Goal: Task Accomplishment & Management: Complete application form

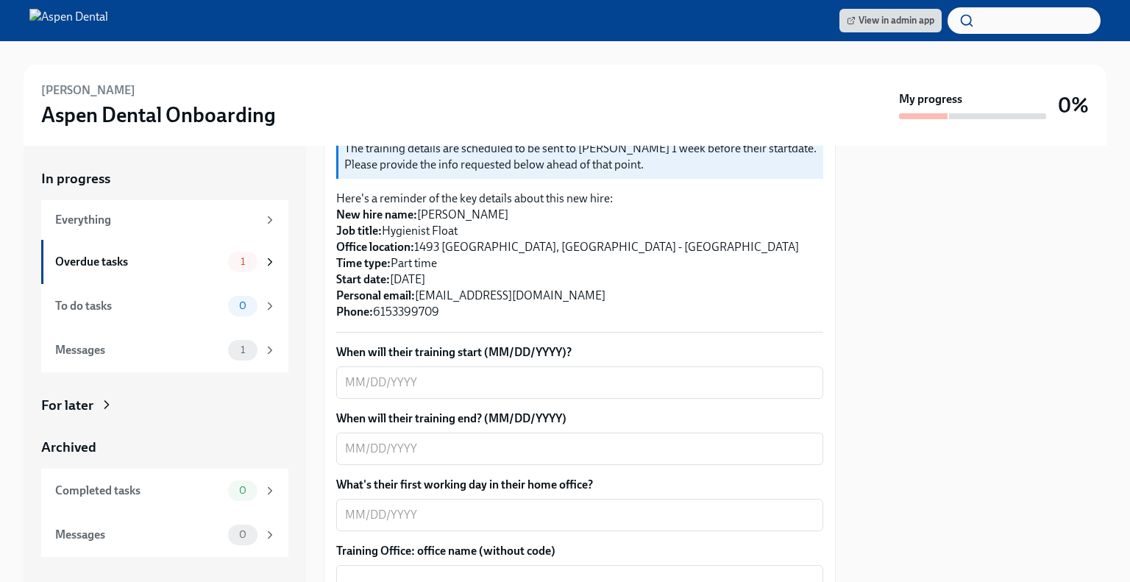
scroll to position [368, 0]
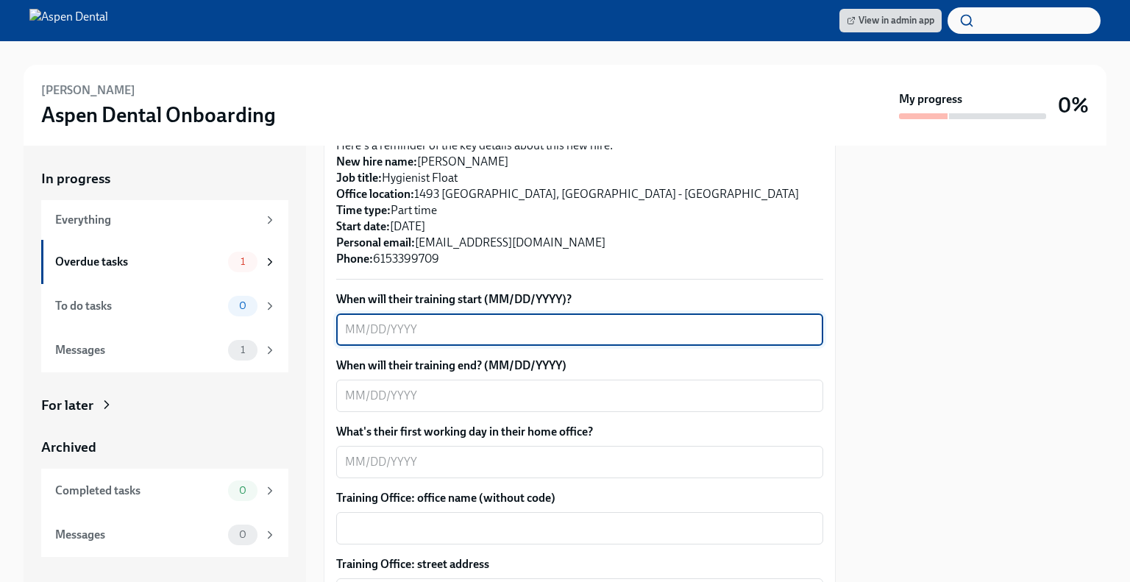
click at [464, 321] on textarea "When will their training start (MM/DD/YYYY)?" at bounding box center [579, 330] width 469 height 18
type textarea "0"
type textarea "[DATE]"
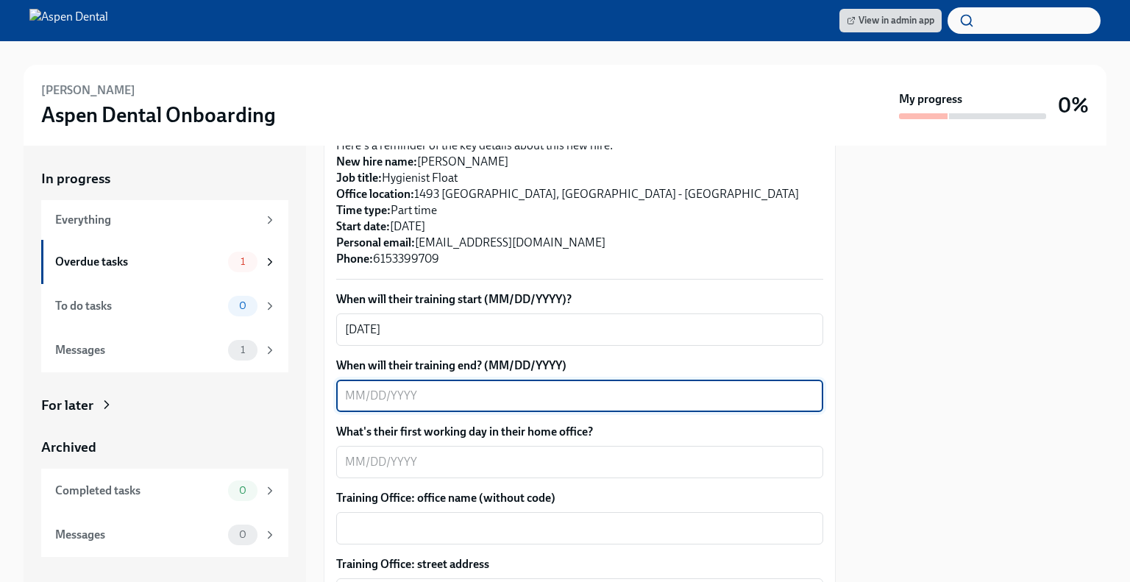
click at [444, 387] on textarea "When will their training end? (MM/DD/YYYY)" at bounding box center [579, 396] width 469 height 18
type textarea "[DATE]"
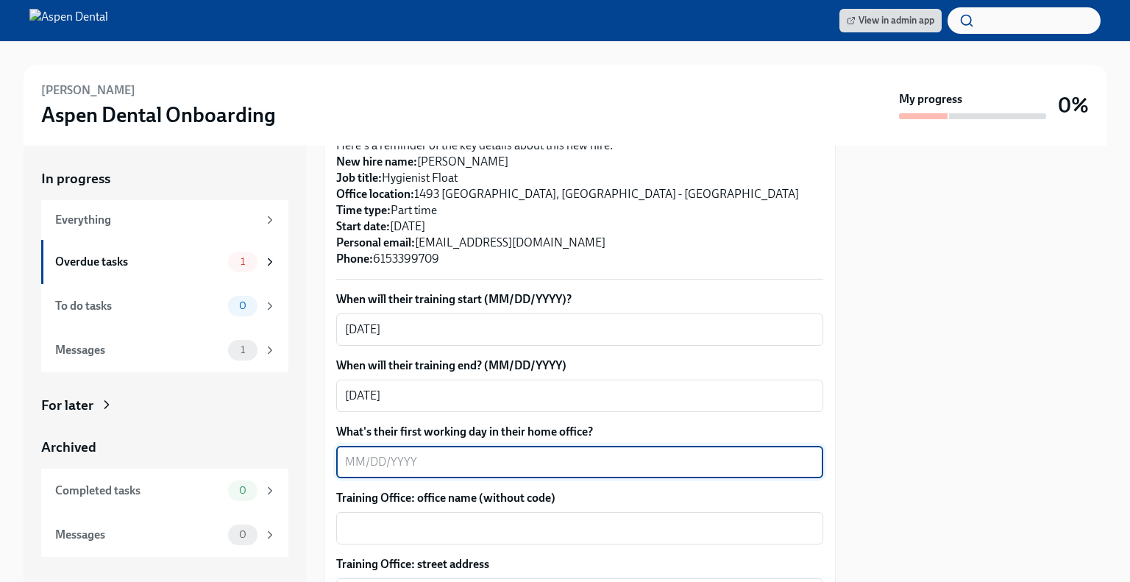
click at [457, 453] on textarea "What's their first working day in their home office?" at bounding box center [579, 462] width 469 height 18
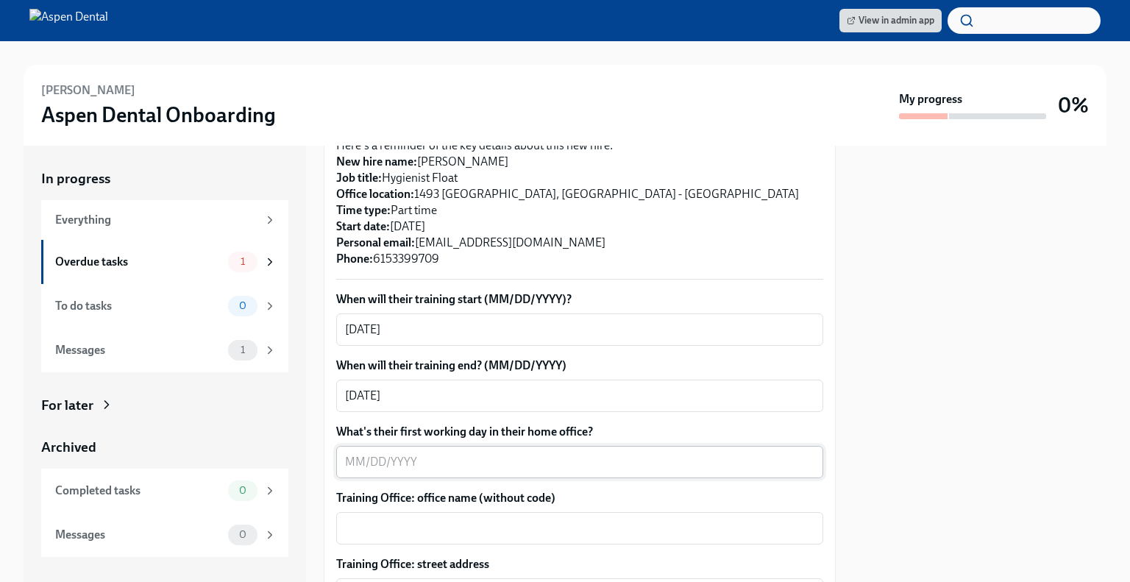
click at [471, 453] on textarea "What's their first working day in their home office?" at bounding box center [579, 462] width 469 height 18
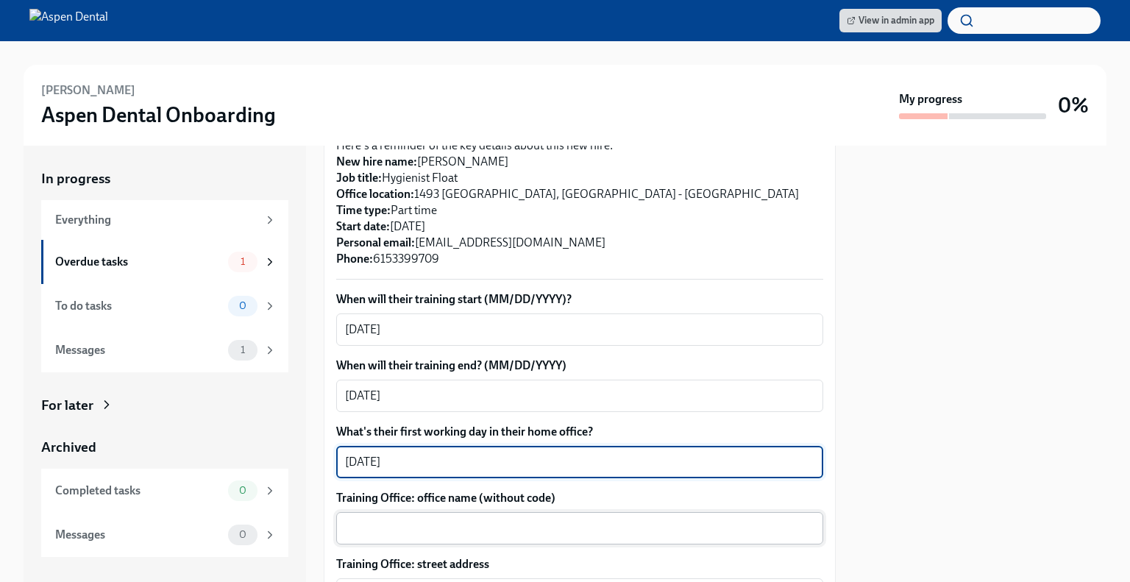
type textarea "[DATE]"
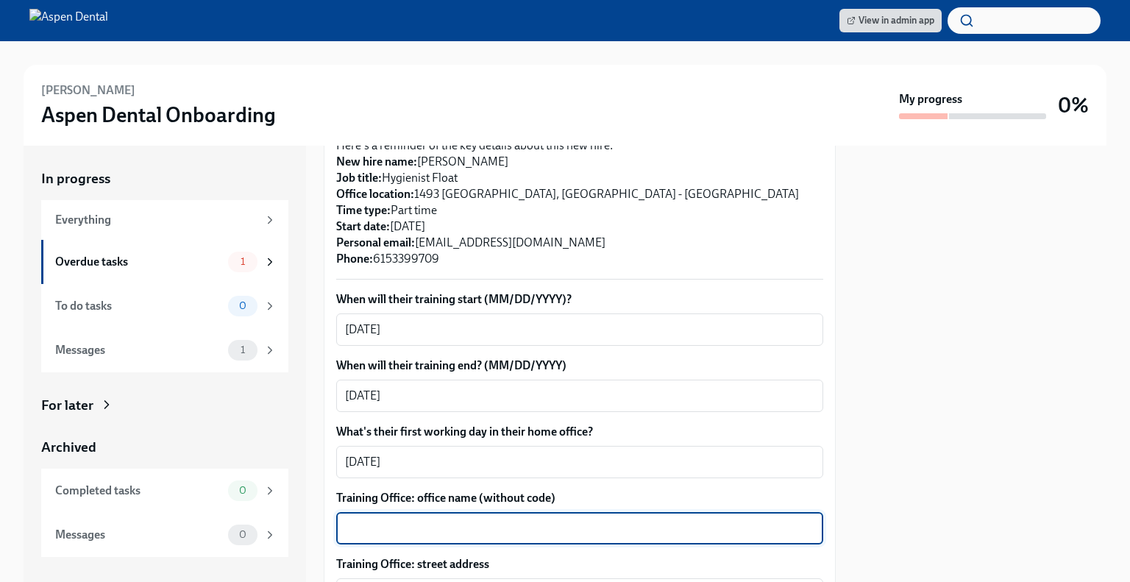
click at [458, 520] on textarea "Training Office: office name (without code)" at bounding box center [579, 529] width 469 height 18
type textarea "Murfreesboro"
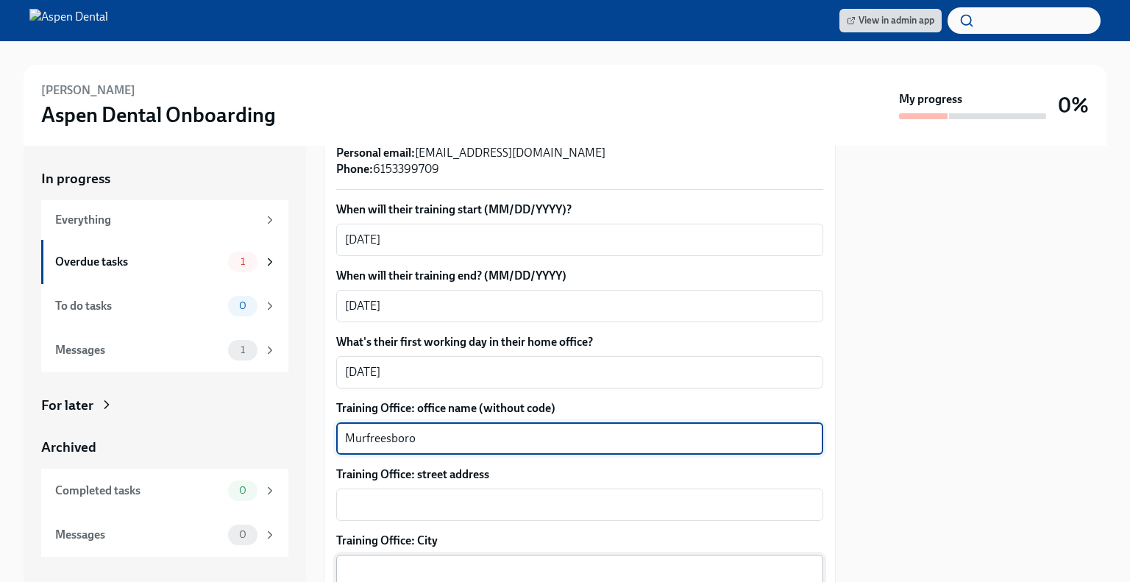
scroll to position [515, 0]
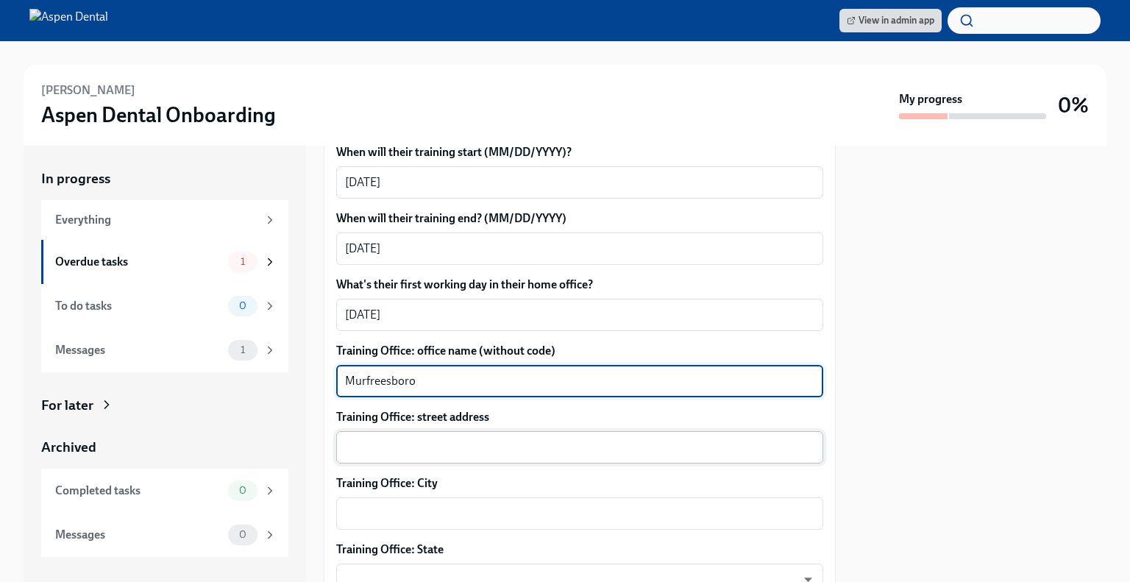
click at [496, 439] on textarea "Training Office: street address" at bounding box center [579, 448] width 469 height 18
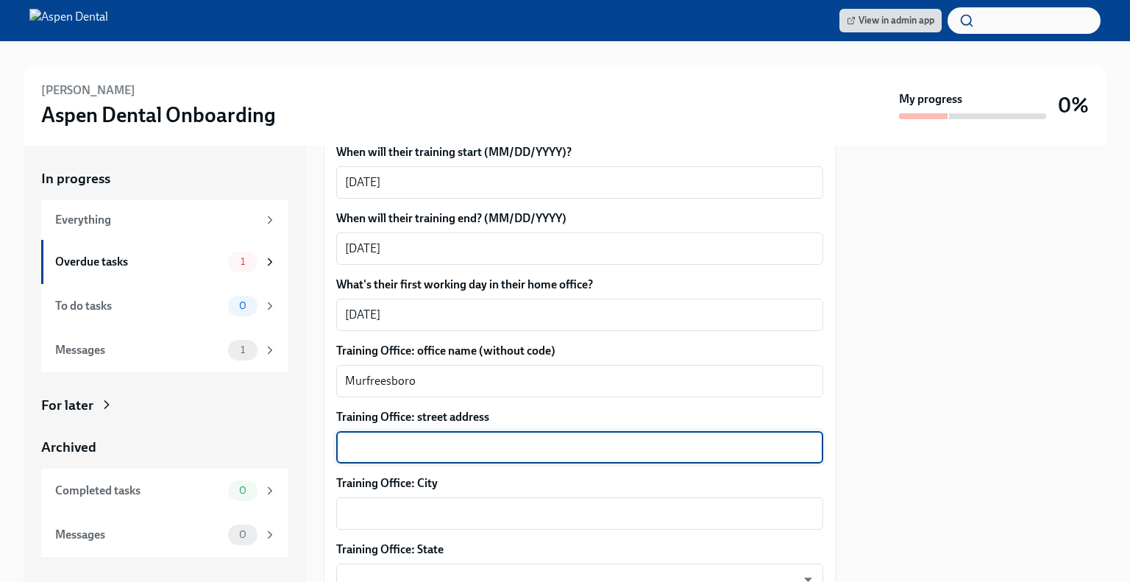
paste textarea "[STREET_ADDRESS]"
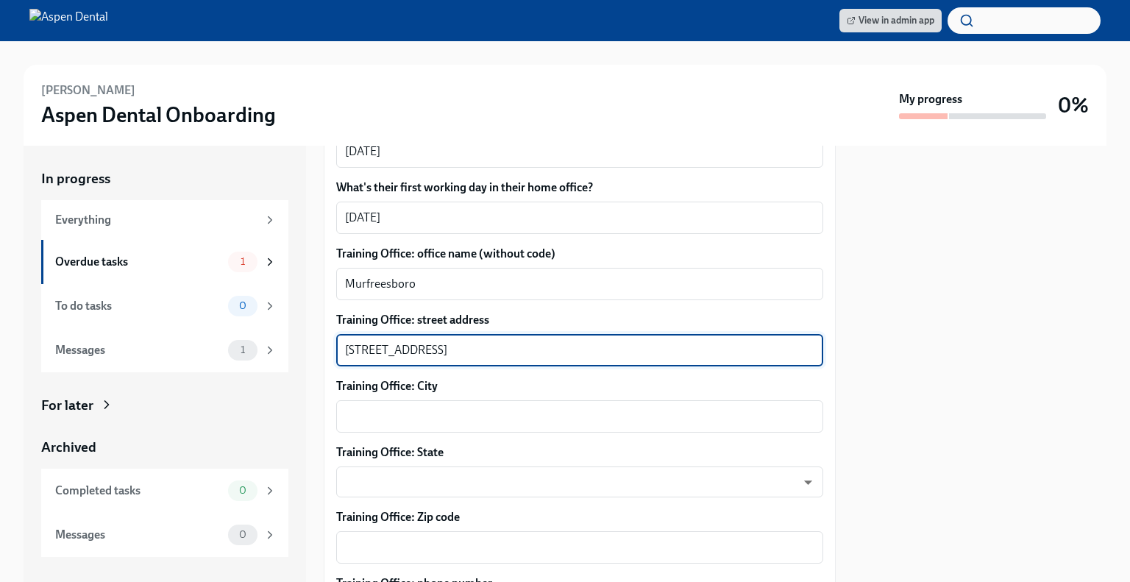
scroll to position [662, 0]
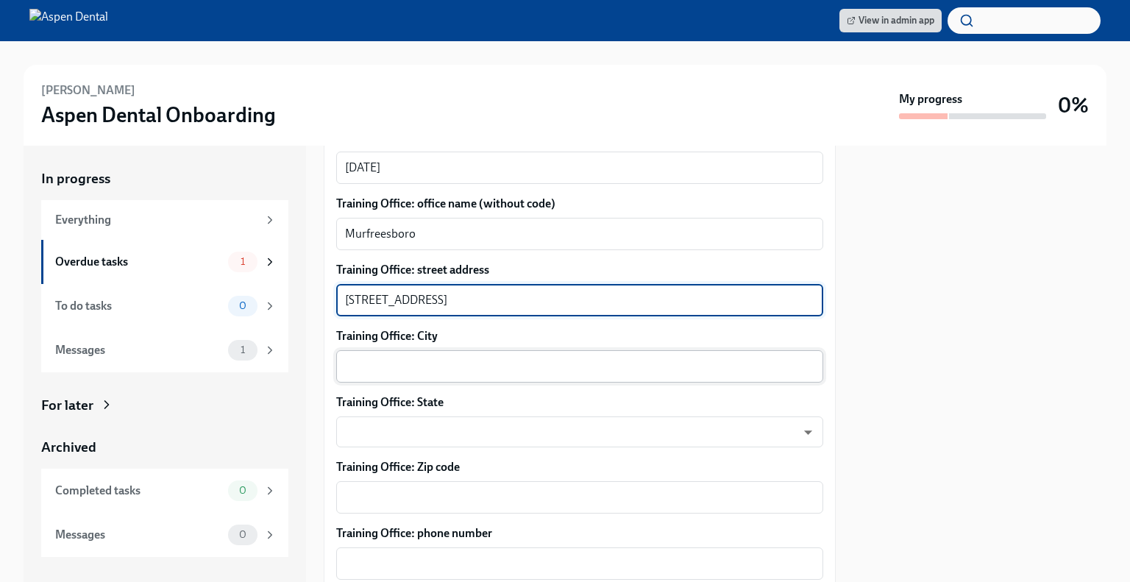
type textarea "[STREET_ADDRESS]"
click at [483, 358] on textarea "Training Office: City" at bounding box center [579, 367] width 469 height 18
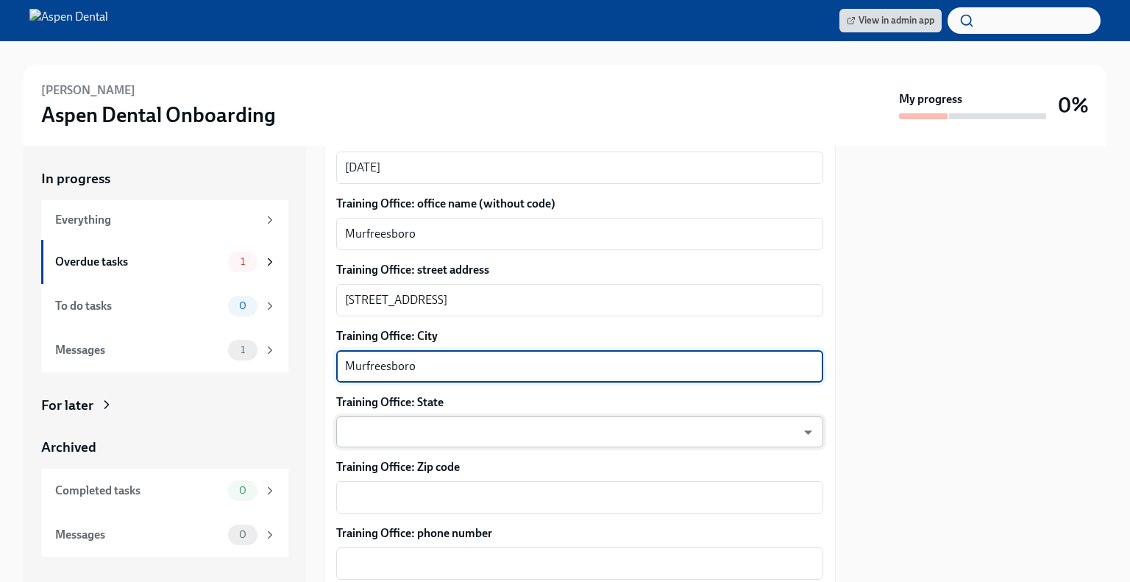
type textarea "Murfreesboro"
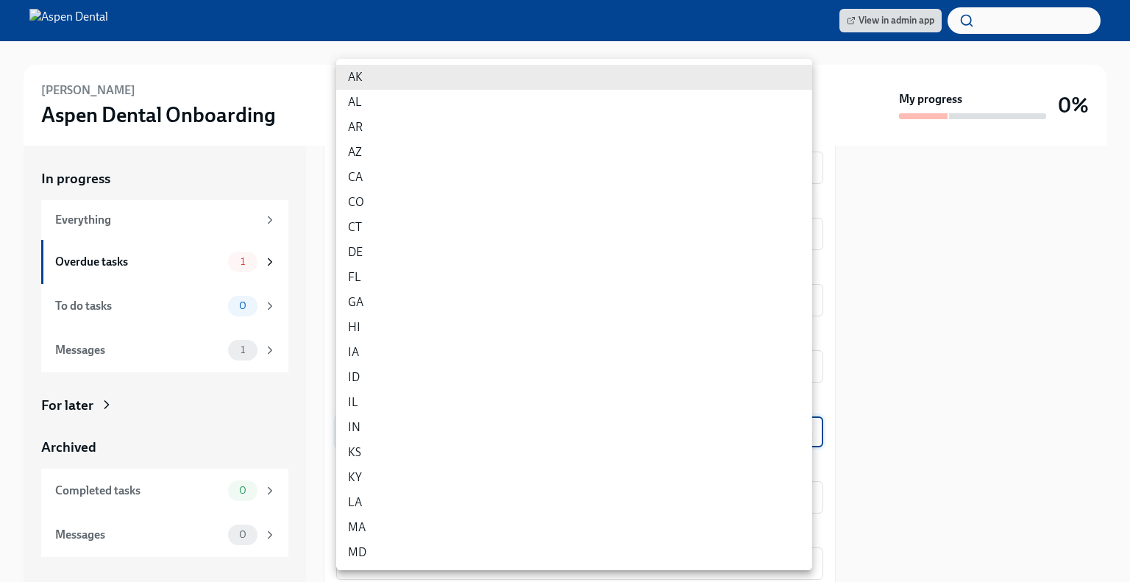
click at [459, 411] on body "View in admin app [PERSON_NAME] Dental Onboarding My progress 0% In progress Ev…" at bounding box center [565, 291] width 1130 height 582
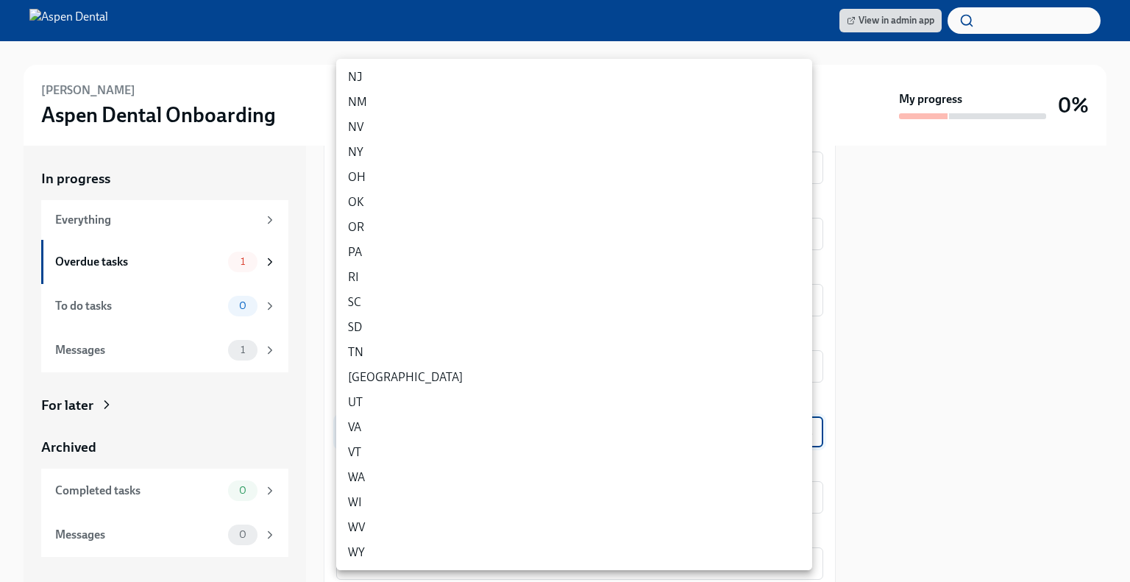
click at [460, 355] on li "TN" at bounding box center [574, 352] width 476 height 25
type input "OfPr9MNI5"
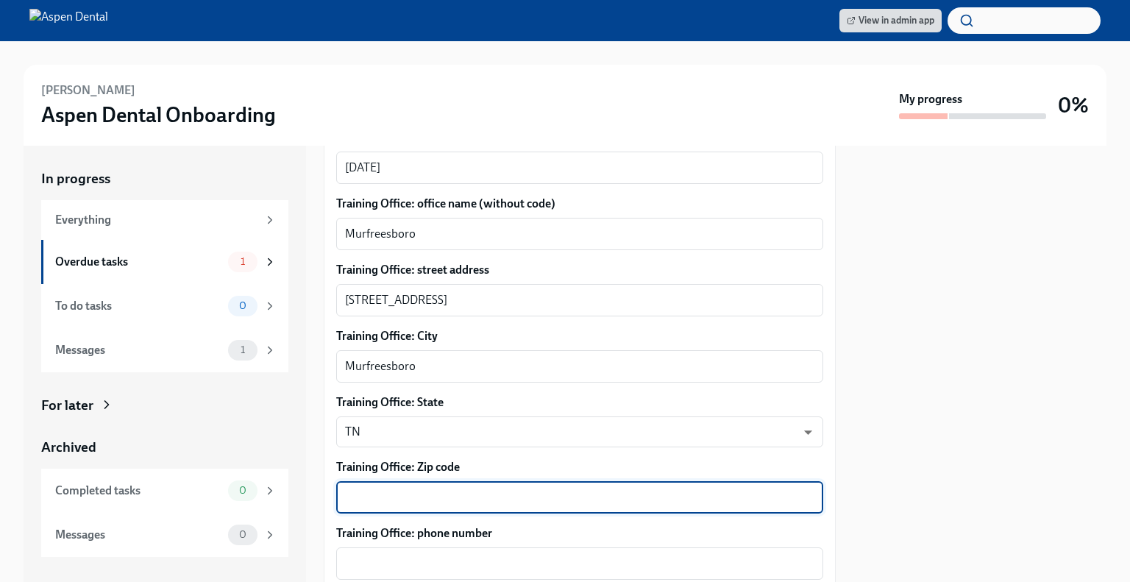
click at [431, 489] on textarea "Training Office: Zip code" at bounding box center [579, 498] width 469 height 18
type textarea "37129"
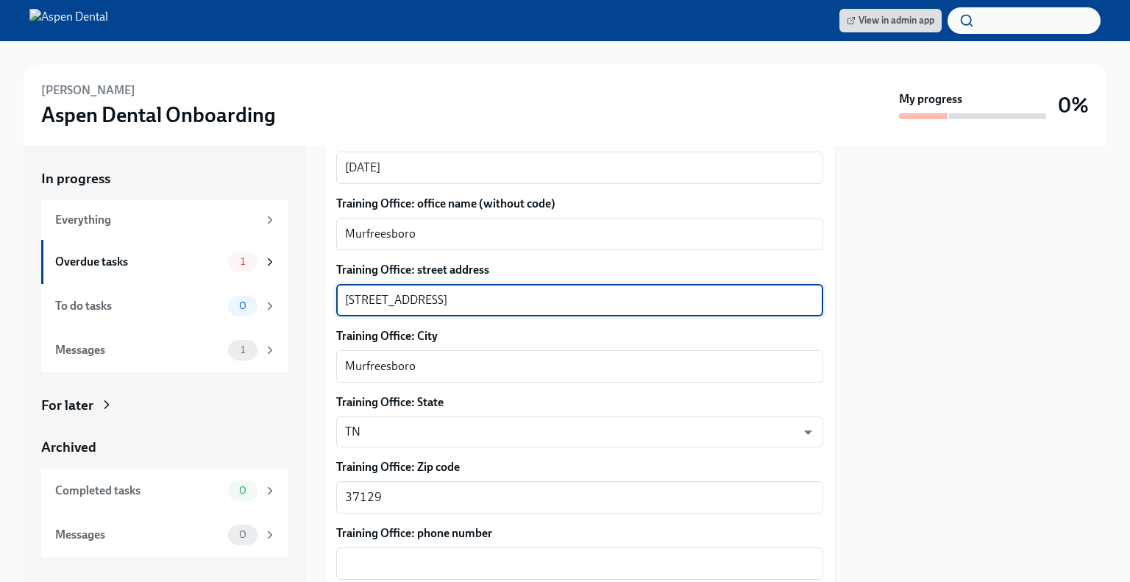
drag, startPoint x: 622, startPoint y: 281, endPoint x: 480, endPoint y: 277, distance: 142.1
click at [480, 291] on textarea "[STREET_ADDRESS]" at bounding box center [579, 300] width 469 height 18
type textarea "[STREET_ADDRESS]"
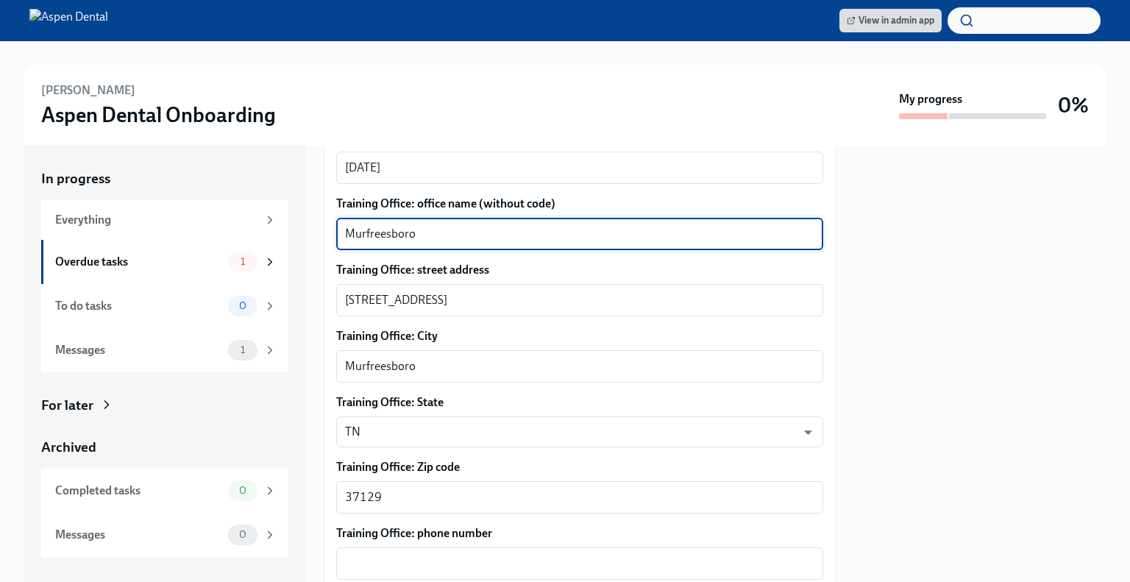
click at [444, 225] on textarea "Murfreesboro" at bounding box center [579, 234] width 469 height 18
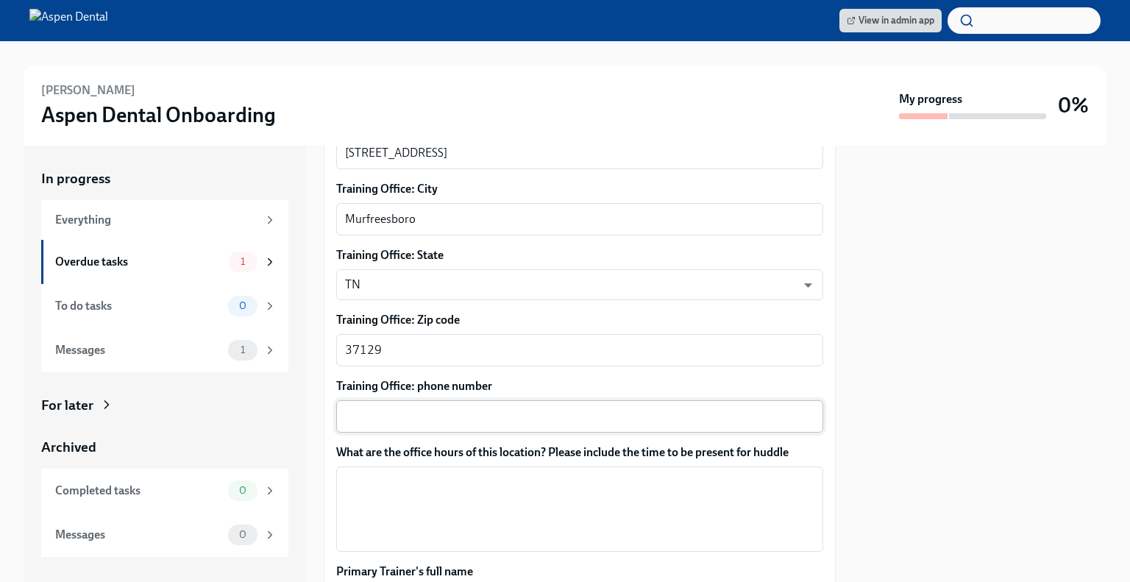
type textarea "Murfreesboro Aspen Dental"
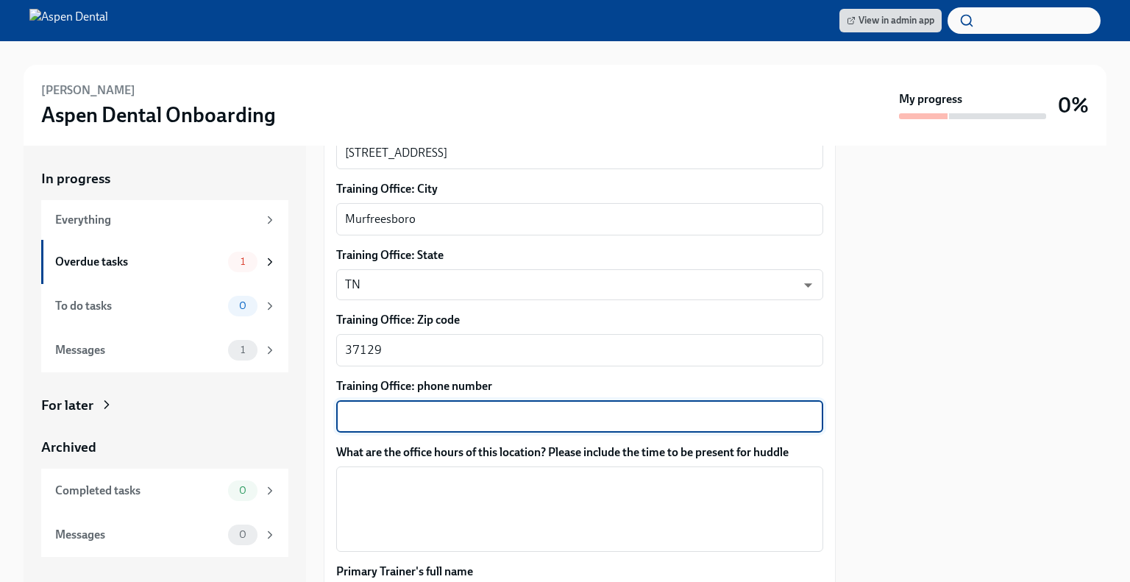
click at [561, 408] on textarea "Training Office: phone number" at bounding box center [579, 417] width 469 height 18
click at [494, 414] on div "x ​" at bounding box center [579, 416] width 487 height 32
paste textarea "[PHONE_NUMBER]"
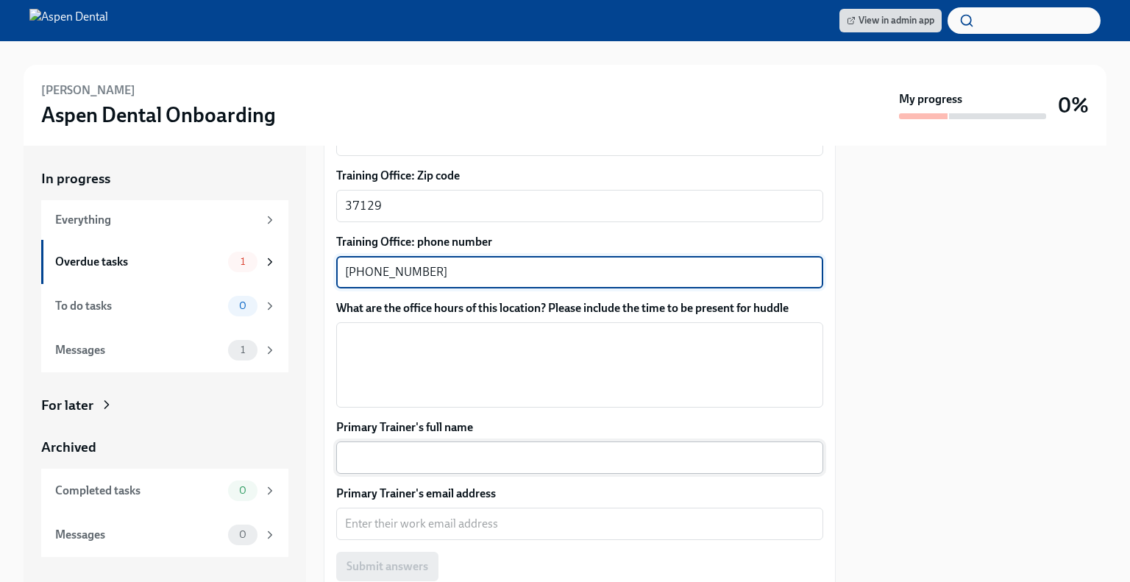
scroll to position [957, 0]
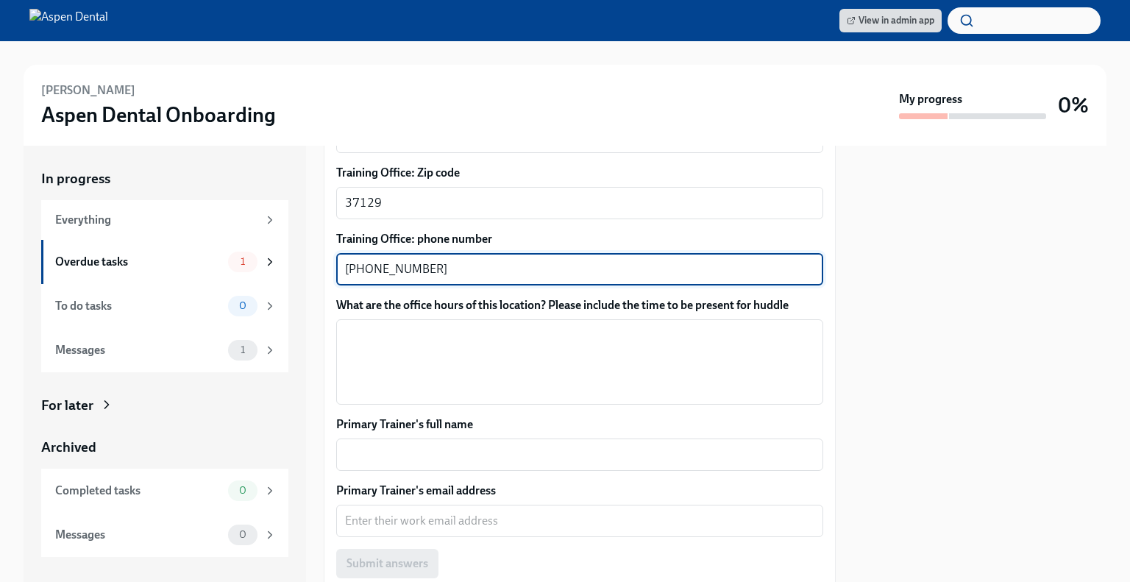
type textarea "[PHONE_NUMBER]"
click at [480, 329] on textarea "What are the office hours of this location? Please include the time to be prese…" at bounding box center [579, 362] width 469 height 71
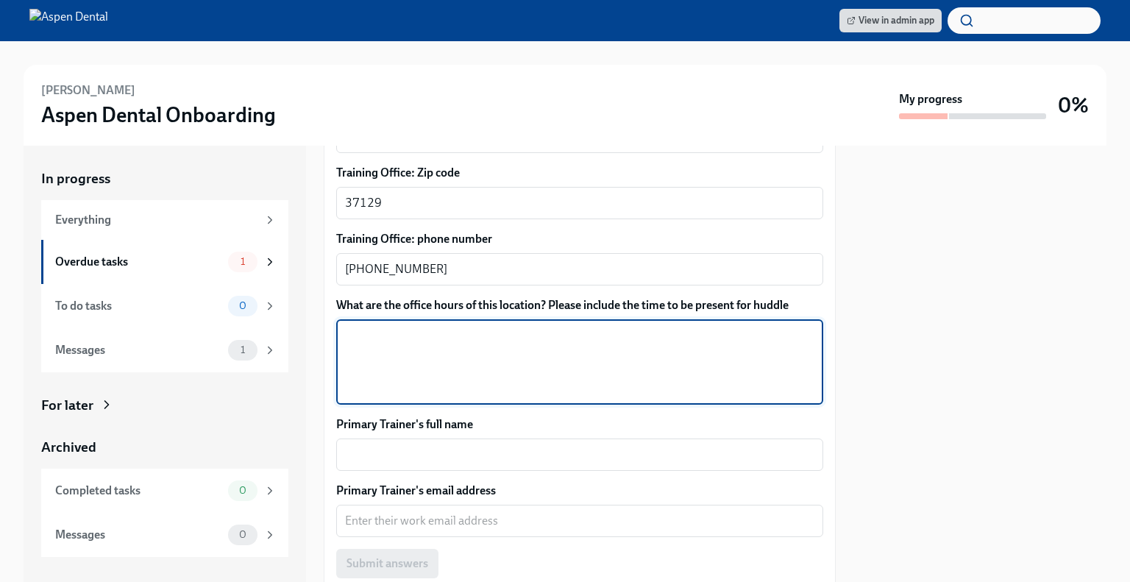
paste textarea "[PHONE_NUMBER]"
type textarea "("
drag, startPoint x: 511, startPoint y: 317, endPoint x: 337, endPoint y: 322, distance: 173.7
click at [337, 322] on div "[DATE]-[DATE] 7:30-5:30 x ​" at bounding box center [579, 361] width 487 height 85
click at [459, 327] on textarea "[DATE]-[DATE] 9-4 for training hours" at bounding box center [579, 362] width 469 height 71
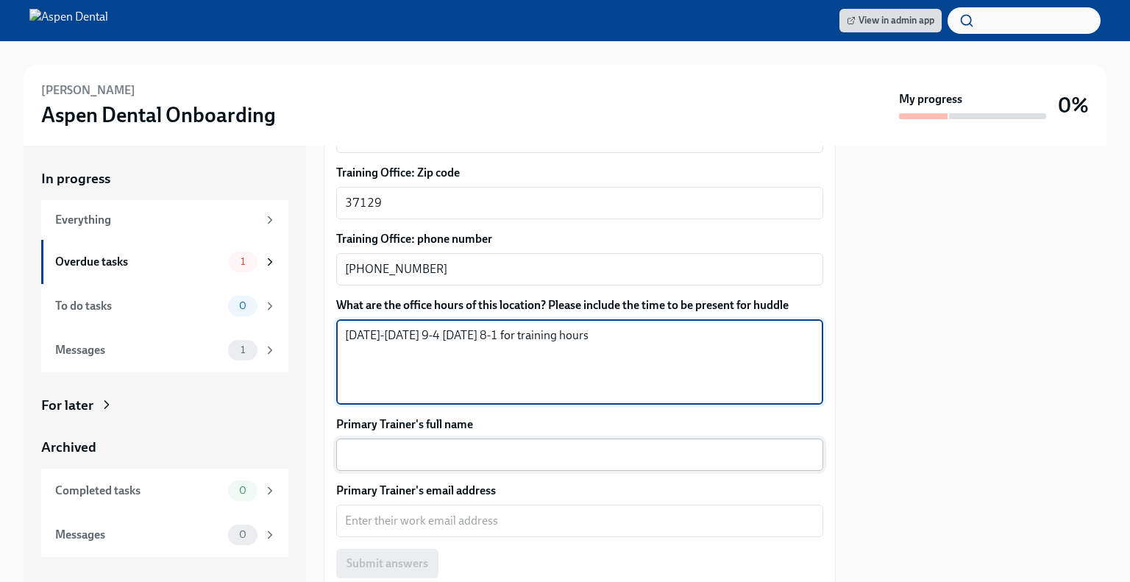
type textarea "[DATE]-[DATE] 9-4 [DATE] 8-1 for training hours"
click at [503, 446] on textarea "Primary Trainer's full name" at bounding box center [579, 455] width 469 height 18
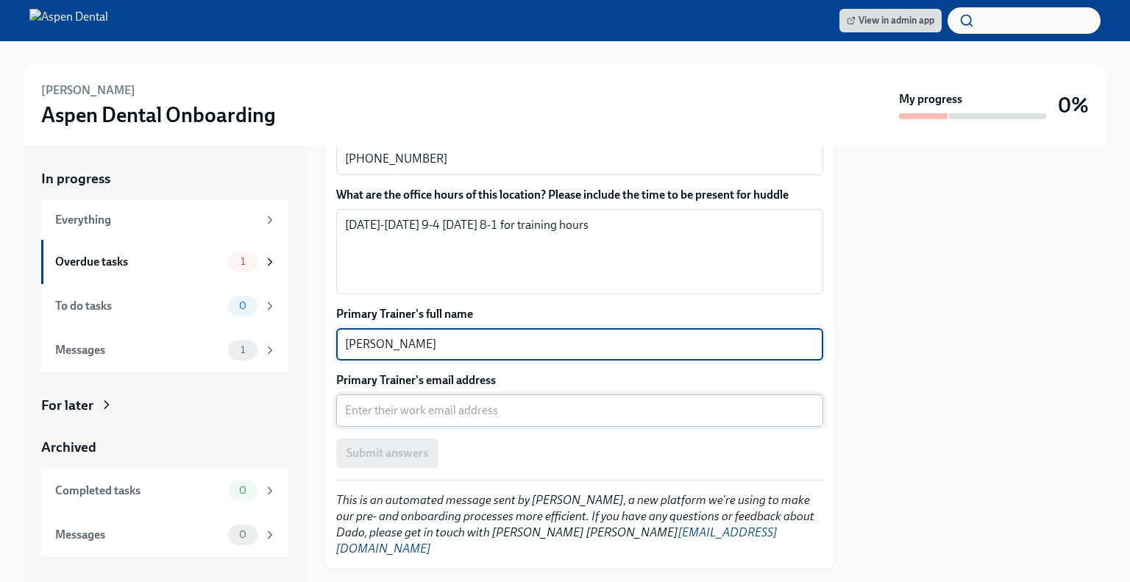
scroll to position [1068, 0]
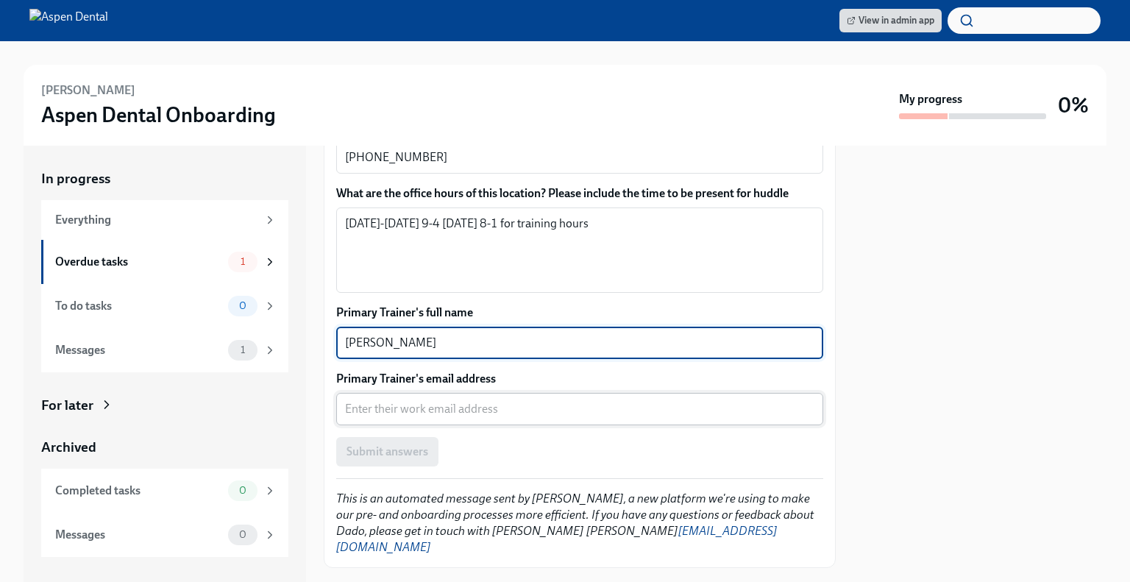
type textarea "[PERSON_NAME]"
click at [545, 401] on textarea "Primary Trainer's email address" at bounding box center [579, 409] width 469 height 18
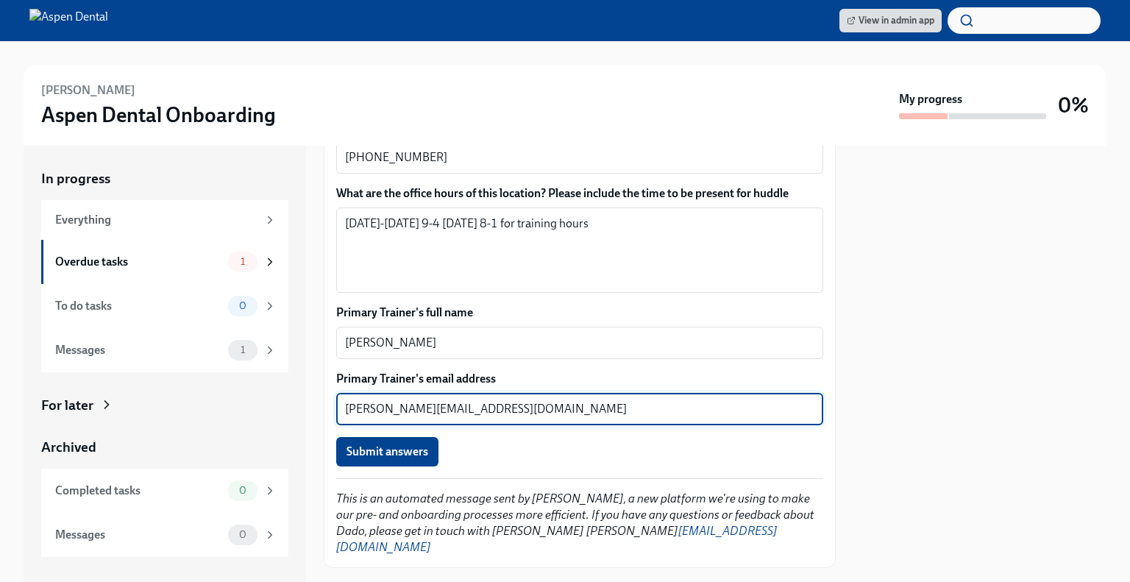
click at [418, 444] on span "Submit answers" at bounding box center [388, 451] width 82 height 15
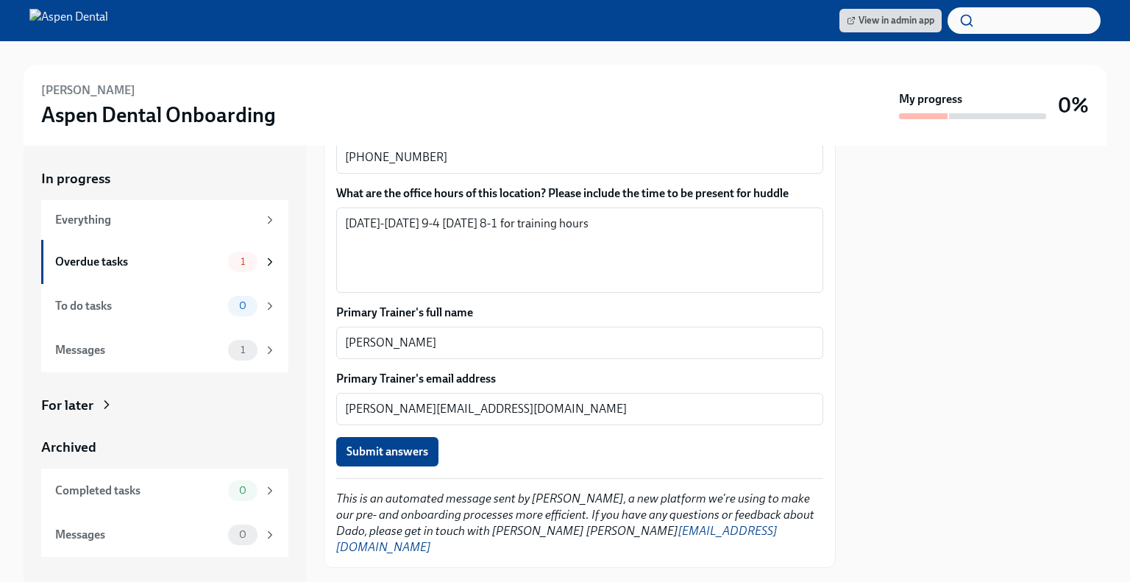
type textarea "[PERSON_NAME][EMAIL_ADDRESS][DOMAIN_NAME]"
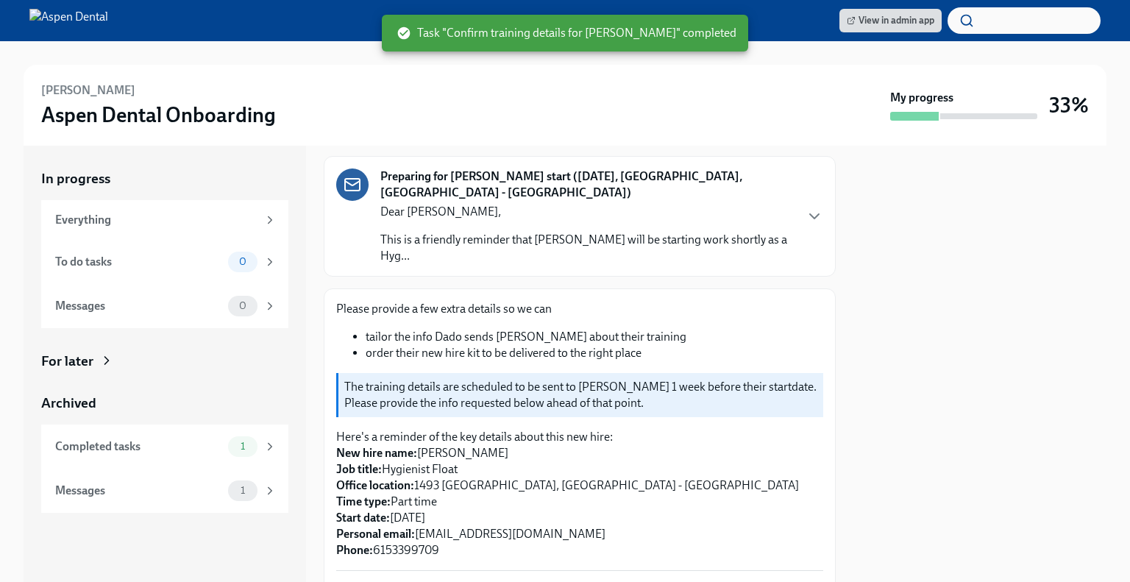
scroll to position [0, 0]
